Goal: Submit feedback/report problem

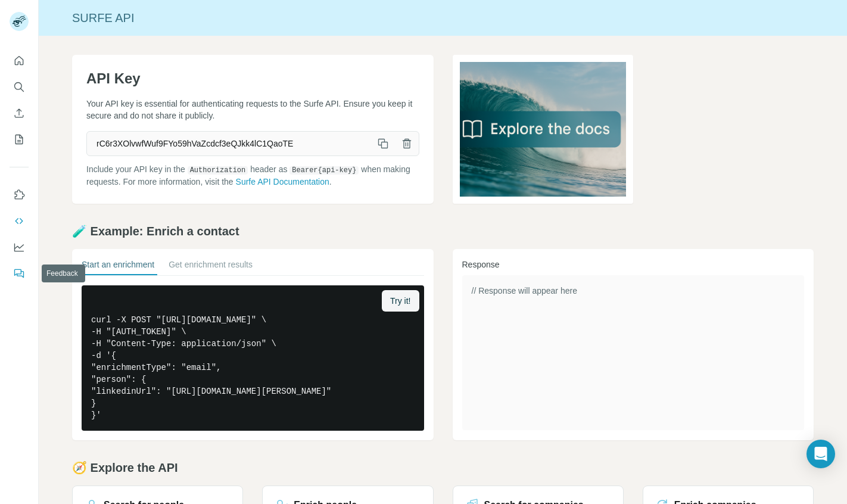
click at [22, 269] on icon "Feedback" at bounding box center [19, 273] width 12 height 12
click at [10, 246] on button "Dashboard" at bounding box center [19, 246] width 19 height 21
